Goal: Task Accomplishment & Management: Manage account settings

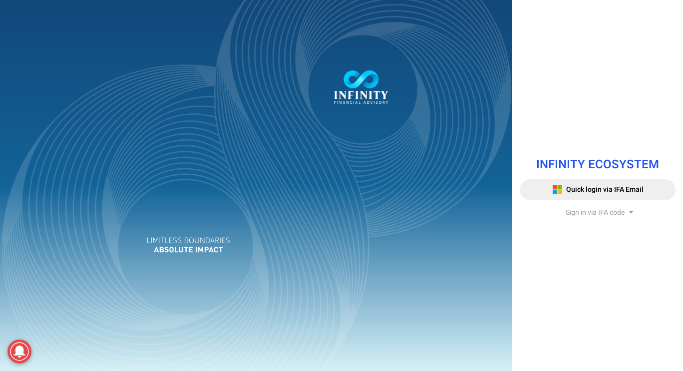
click at [621, 212] on span "Sign in via IFA code" at bounding box center [595, 212] width 59 height 10
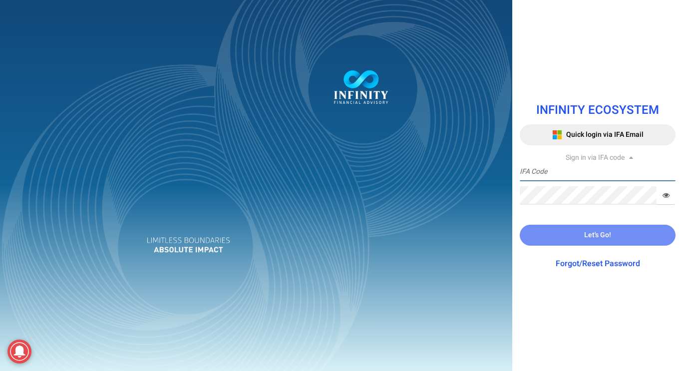
click at [618, 172] on input "text" at bounding box center [598, 172] width 156 height 18
type input "IFA0166"
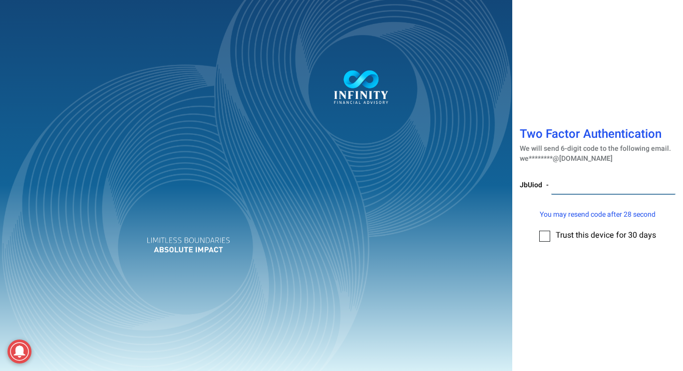
click at [593, 189] on input "number" at bounding box center [613, 185] width 124 height 18
click at [621, 68] on div "Two Factor Authentication We will send 6-digit code to the following email. we*…" at bounding box center [597, 185] width 171 height 371
click at [594, 178] on input "number" at bounding box center [613, 185] width 124 height 18
click at [593, 179] on input "number" at bounding box center [613, 185] width 124 height 18
click at [621, 85] on div "Two Factor Authentication We will send 6-digit code to the following email. we*…" at bounding box center [597, 185] width 171 height 371
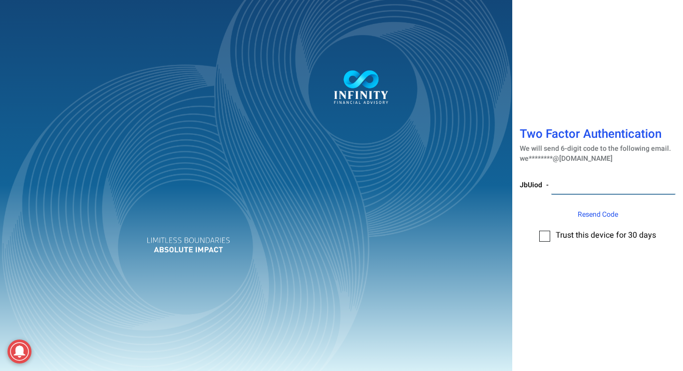
click at [591, 186] on input "number" at bounding box center [613, 185] width 124 height 18
click at [620, 98] on div "Two Factor Authentication We will send 6-digit code to the following email. we*…" at bounding box center [597, 185] width 171 height 371
click at [606, 183] on input "number" at bounding box center [613, 185] width 124 height 18
click at [565, 279] on div "Two Factor Authentication We will send 6-digit code to the following email. we*…" at bounding box center [597, 185] width 171 height 371
click at [646, 98] on div "Two Factor Authentication We will send 6-digit code to the following email. we*…" at bounding box center [597, 185] width 171 height 371
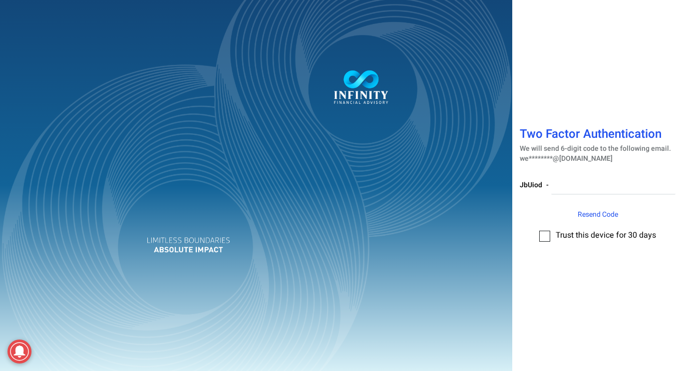
click at [554, 35] on div "Two Factor Authentication We will send 6-digit code to the following email. we*…" at bounding box center [597, 185] width 171 height 371
click at [582, 185] on input "number" at bounding box center [613, 185] width 124 height 18
paste input "109034"
type input "109034"
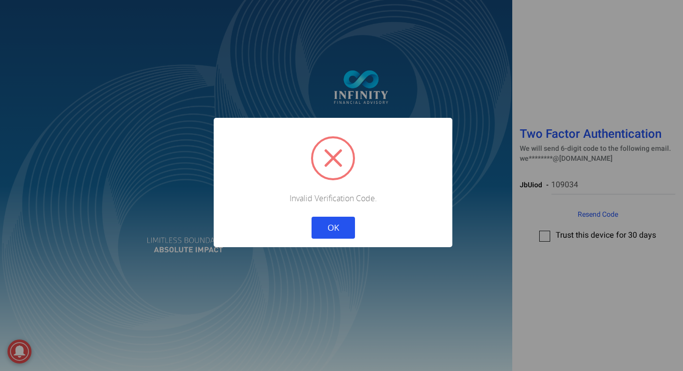
click at [322, 220] on button "OK" at bounding box center [333, 228] width 43 height 22
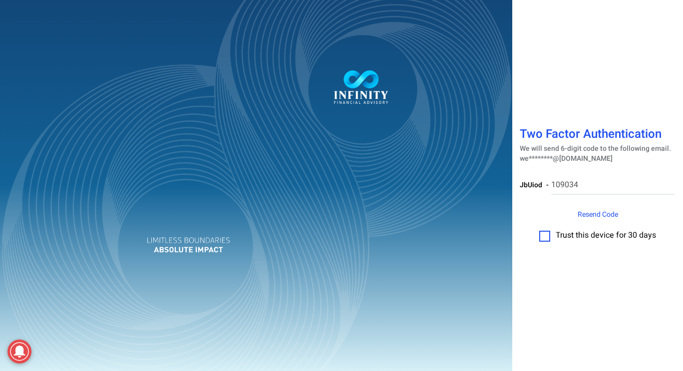
click at [548, 239] on label at bounding box center [544, 236] width 11 height 11
click at [545, 233] on input "checkbox" at bounding box center [545, 233] width 0 height 0
click at [598, 212] on span "Resend Code" at bounding box center [598, 214] width 40 height 10
click at [602, 276] on div "Two Factor Authentication We will send 6-digit code to the following email. we*…" at bounding box center [597, 185] width 171 height 371
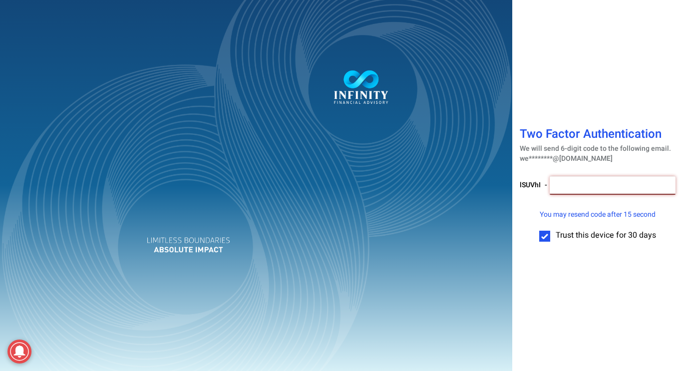
click at [619, 178] on input "number" at bounding box center [613, 185] width 126 height 18
click at [563, 307] on div "Two Factor Authentication We will send 6-digit code to the following email. we*…" at bounding box center [597, 185] width 171 height 371
click at [566, 303] on div "Two Factor Authentication We will send 6-digit code to the following email. we*…" at bounding box center [597, 185] width 171 height 371
click at [613, 206] on div "lSUVhI -" at bounding box center [598, 189] width 156 height 41
click at [613, 212] on span "You may resend code after 4 second" at bounding box center [598, 214] width 112 height 10
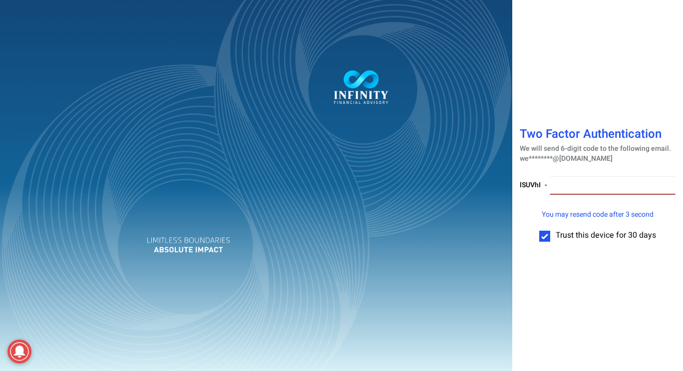
click at [603, 290] on div "Two Factor Authentication We will send 6-digit code to the following email. we*…" at bounding box center [597, 185] width 171 height 371
click at [558, 272] on div "Two Factor Authentication We will send 6-digit code to the following email. we*…" at bounding box center [597, 185] width 171 height 371
click at [544, 233] on label at bounding box center [544, 236] width 11 height 11
click at [545, 233] on input "checkbox" at bounding box center [545, 233] width 0 height 0
click at [546, 238] on label at bounding box center [544, 236] width 11 height 11
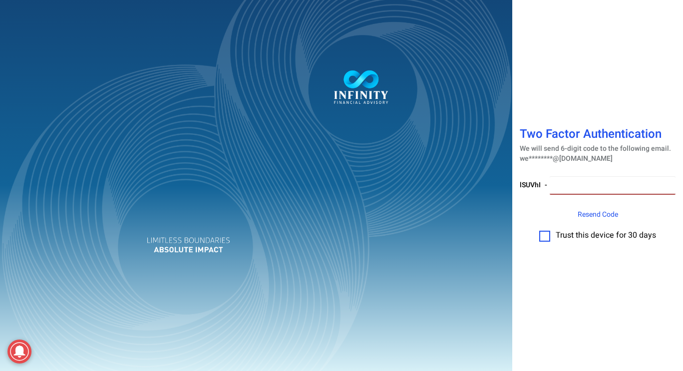
click at [545, 233] on input "checkbox" at bounding box center [545, 233] width 0 height 0
click at [589, 214] on span "Resend Code" at bounding box center [598, 214] width 40 height 10
click at [605, 181] on input "number" at bounding box center [614, 185] width 124 height 18
click at [571, 309] on div "Two Factor Authentication We will send 6-digit code to the following email. we*…" at bounding box center [597, 185] width 171 height 371
